Goal: Task Accomplishment & Management: Use online tool/utility

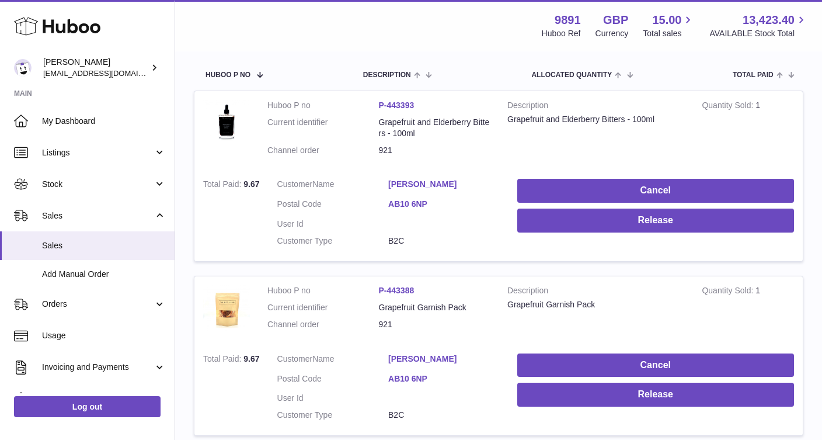
scroll to position [96, 0]
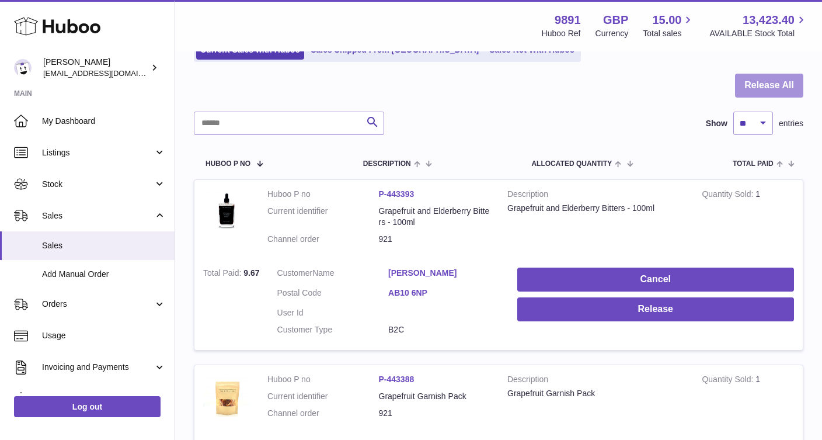
click at [762, 90] on button "Release All" at bounding box center [769, 86] width 68 height 24
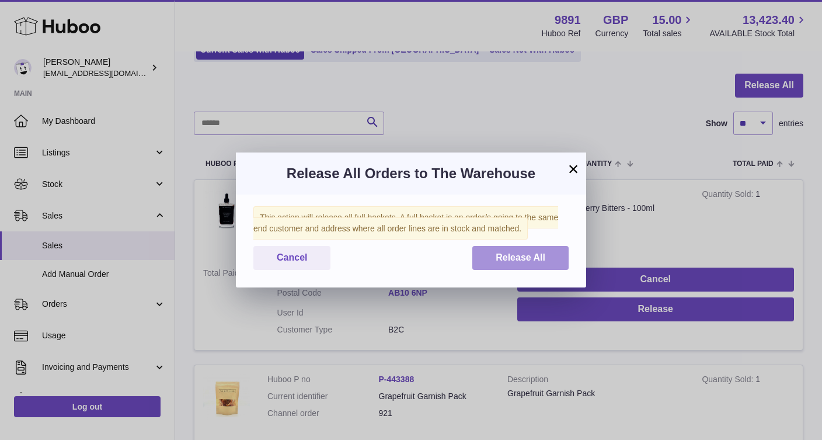
click at [530, 255] on span "Release All" at bounding box center [521, 257] width 50 height 10
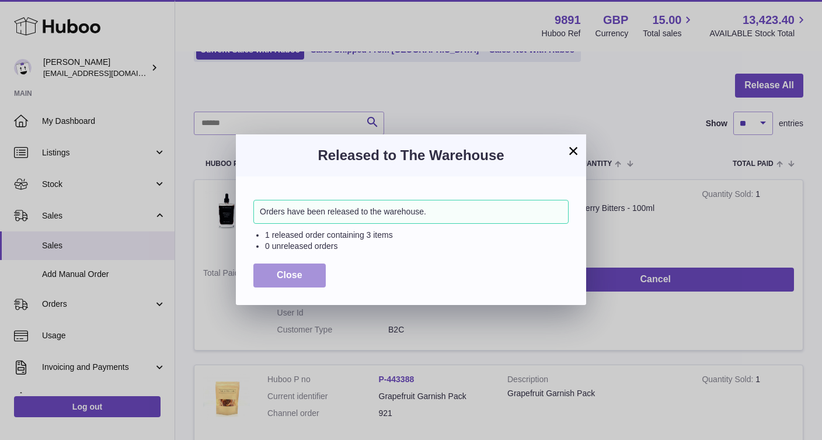
click at [304, 272] on button "Close" at bounding box center [289, 275] width 72 height 24
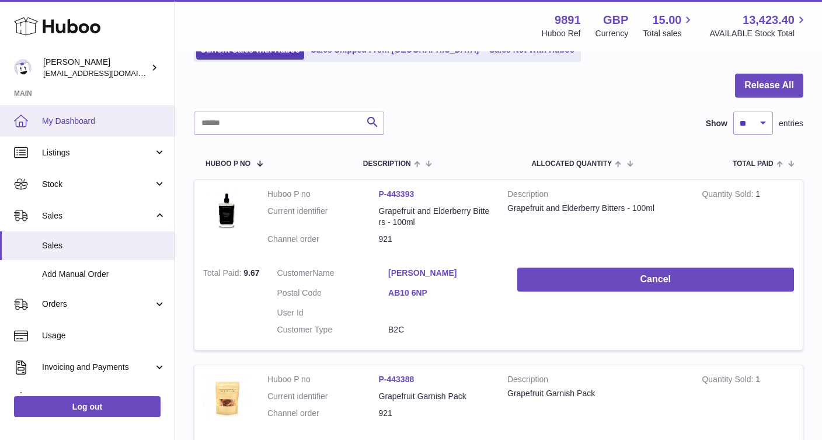
click at [96, 120] on span "My Dashboard" at bounding box center [104, 121] width 124 height 11
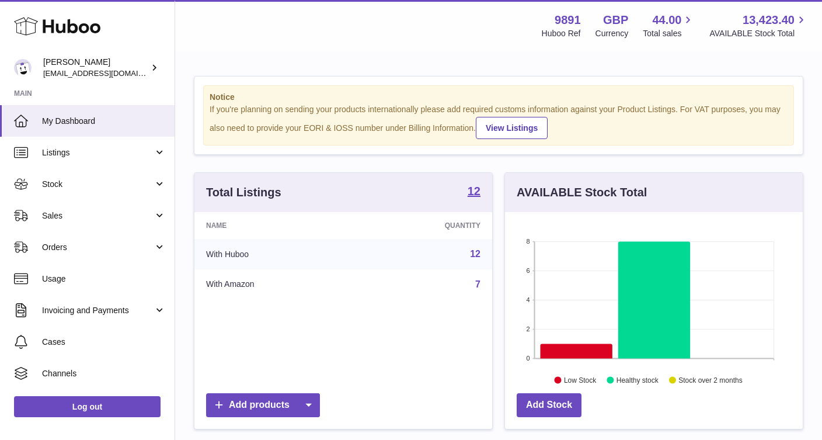
scroll to position [182, 298]
